Goal: Find contact information: Find contact information

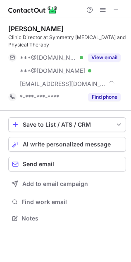
scroll to position [213, 131]
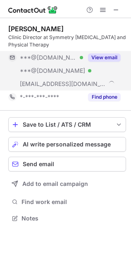
click at [106, 63] on div "View email" at bounding box center [101, 57] width 37 height 13
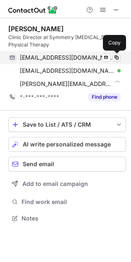
click at [117, 59] on span at bounding box center [116, 57] width 7 height 7
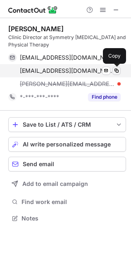
click at [119, 70] on span at bounding box center [116, 71] width 7 height 7
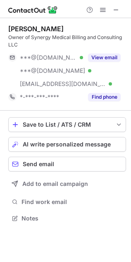
scroll to position [213, 131]
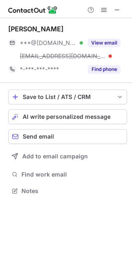
scroll to position [185, 132]
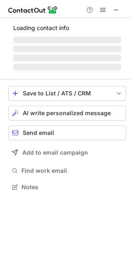
scroll to position [192, 131]
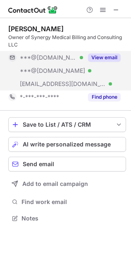
click at [106, 57] on button "View email" at bounding box center [104, 58] width 33 height 8
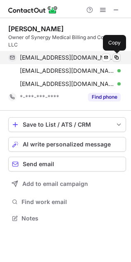
click at [117, 57] on span at bounding box center [116, 57] width 7 height 7
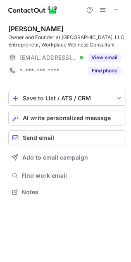
scroll to position [187, 131]
drag, startPoint x: 112, startPoint y: 12, endPoint x: 72, endPoint y: 15, distance: 39.3
click at [112, 12] on button at bounding box center [116, 10] width 10 height 10
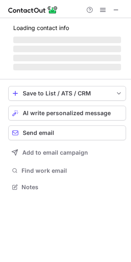
scroll to position [179, 131]
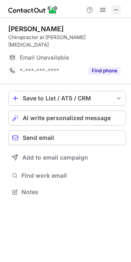
click at [116, 12] on span at bounding box center [115, 10] width 7 height 7
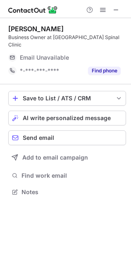
scroll to position [179, 131]
click at [120, 9] on button at bounding box center [116, 10] width 10 height 10
